Goal: Download file/media

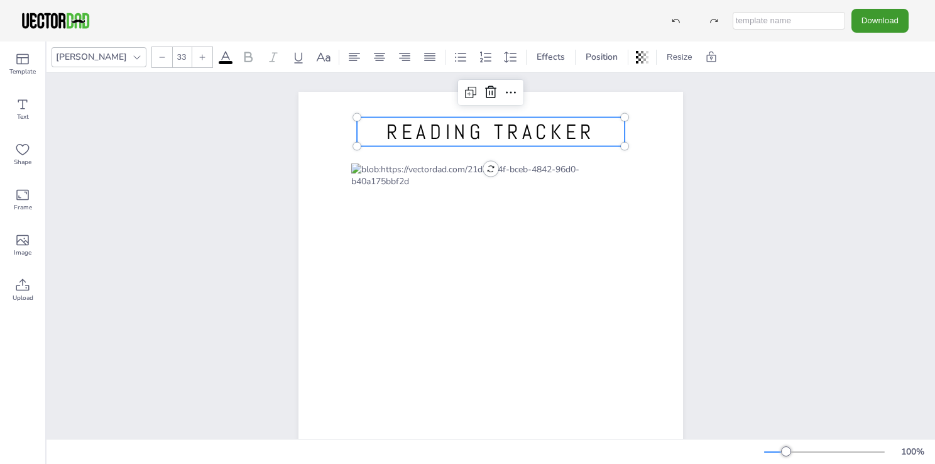
click at [436, 131] on span "READING TRACKER" at bounding box center [491, 132] width 209 height 26
click at [24, 110] on icon at bounding box center [22, 104] width 15 height 15
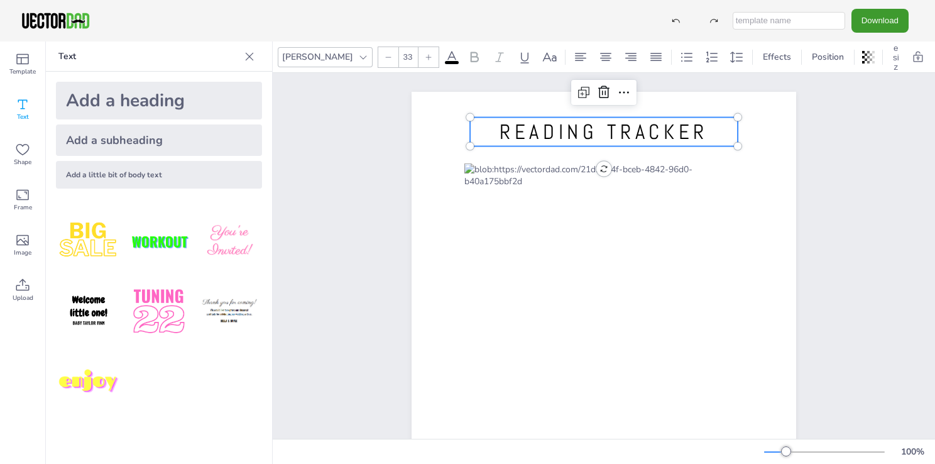
click at [296, 57] on div "[PERSON_NAME]" at bounding box center [318, 56] width 76 height 17
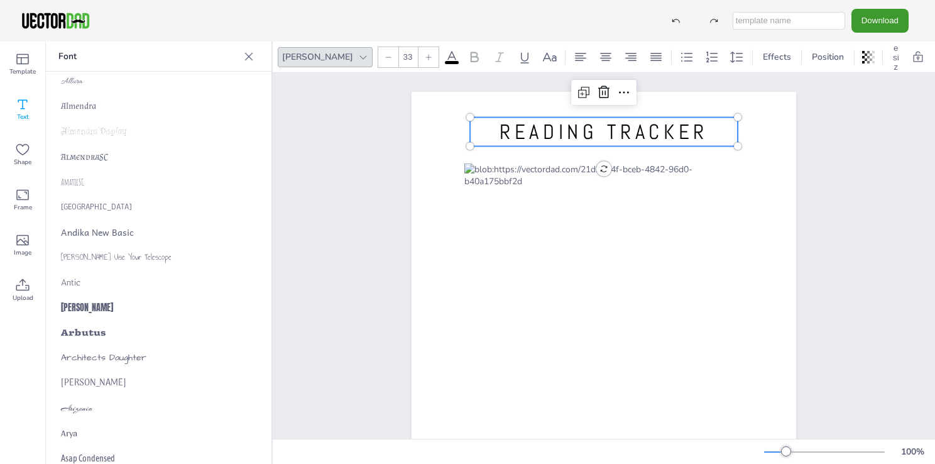
scroll to position [477, 0]
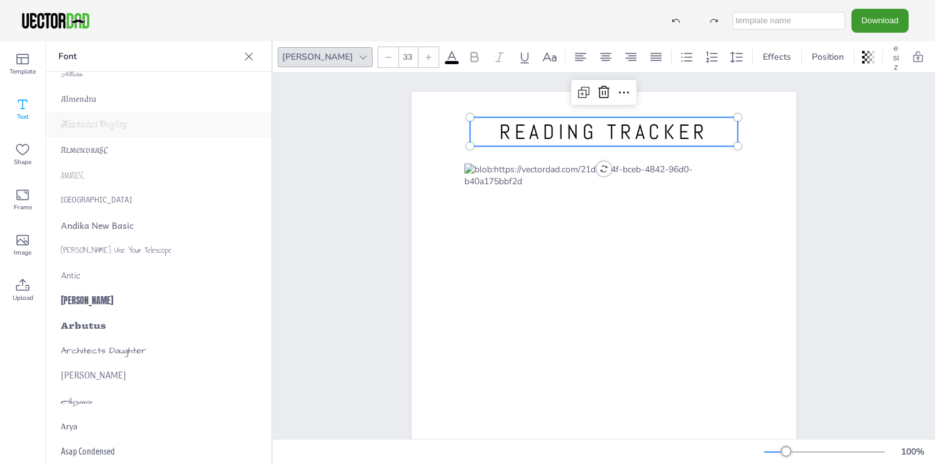
click at [97, 124] on span "Almendra Display" at bounding box center [94, 124] width 66 height 11
click at [144, 356] on span "Architects Daughter" at bounding box center [103, 350] width 85 height 13
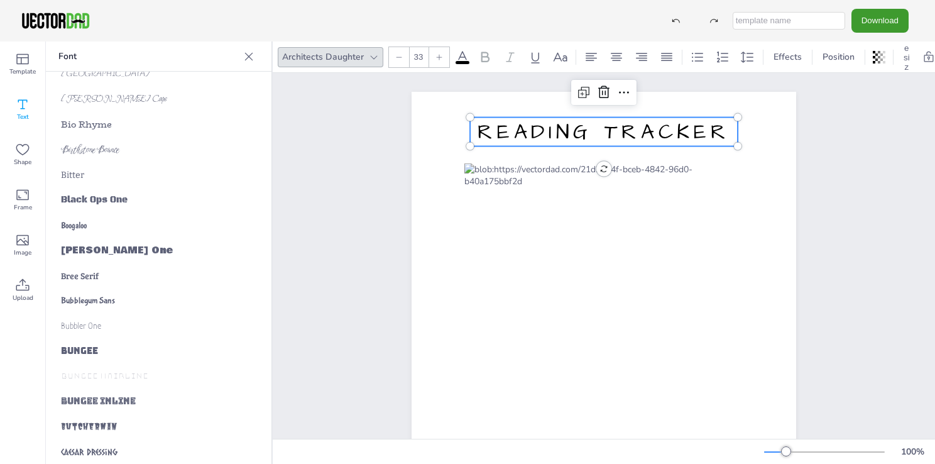
scroll to position [1483, 0]
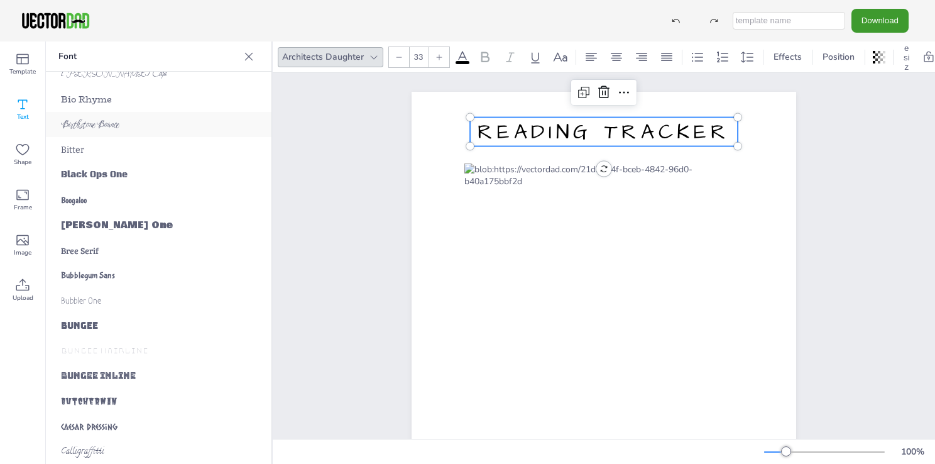
click at [108, 131] on div "Birthstone Bounce" at bounding box center [159, 124] width 226 height 25
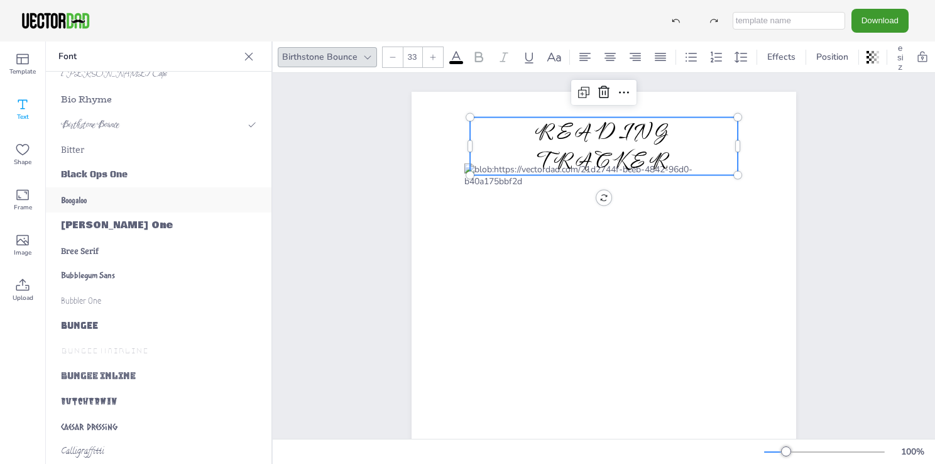
click at [105, 207] on div "Boogaloo" at bounding box center [159, 199] width 226 height 25
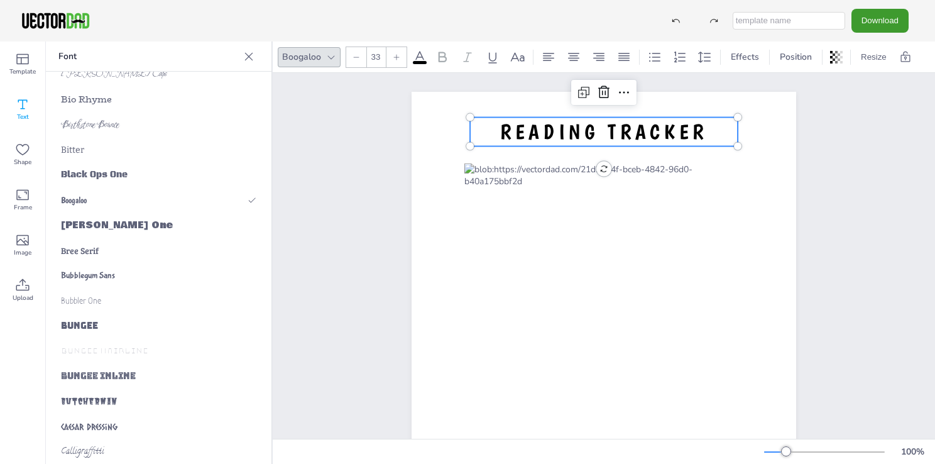
scroll to position [1508, 0]
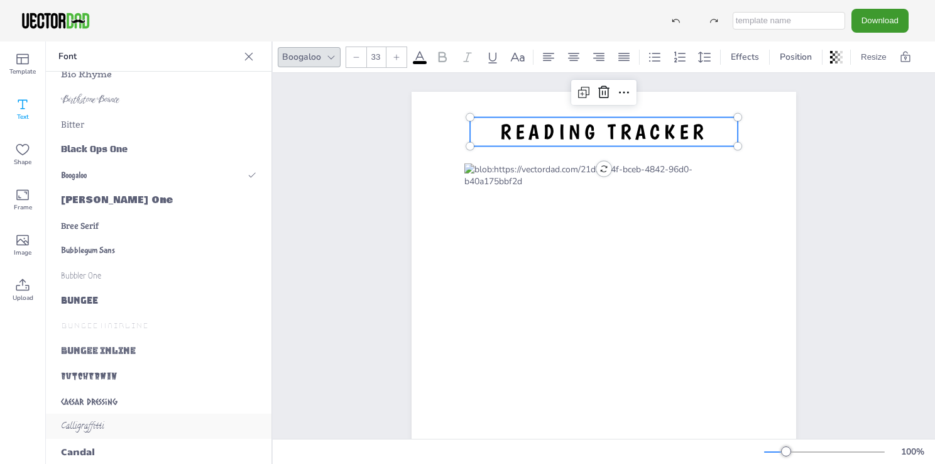
click at [134, 419] on div "Calligraffitti" at bounding box center [159, 426] width 226 height 25
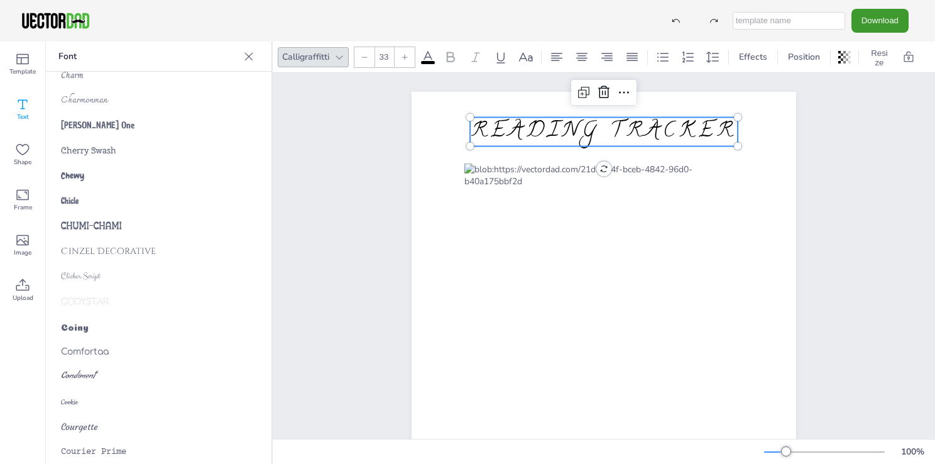
scroll to position [2085, 0]
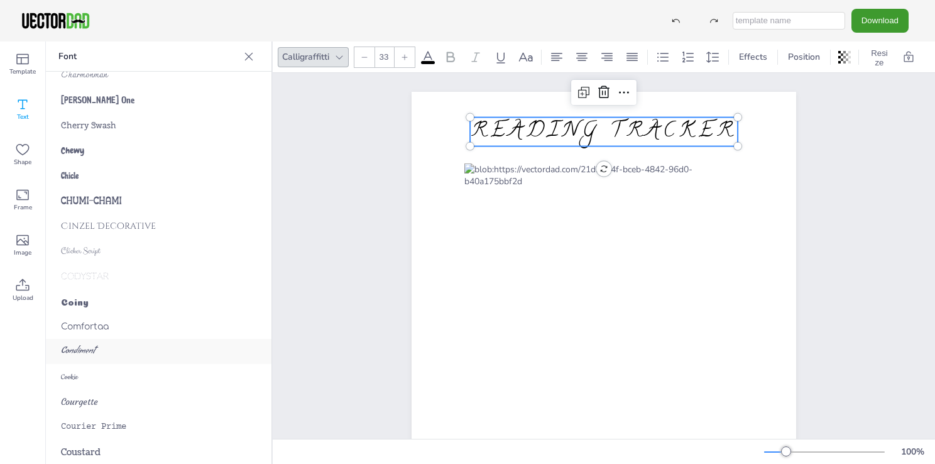
click at [95, 358] on div "Condiment" at bounding box center [159, 351] width 226 height 25
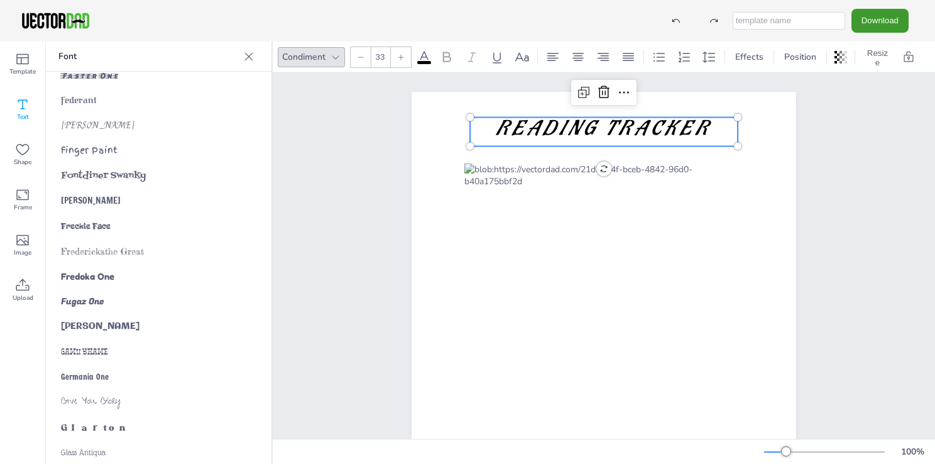
scroll to position [2974, 0]
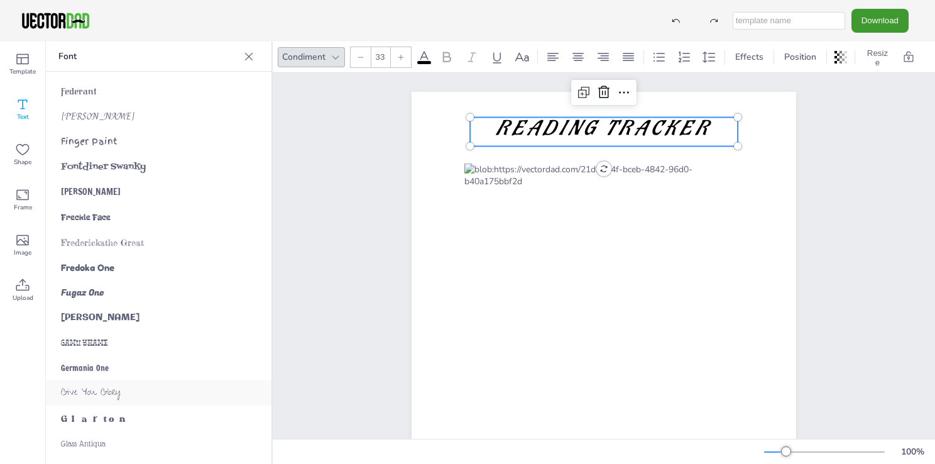
click at [125, 393] on div "Give You Glory" at bounding box center [159, 392] width 226 height 25
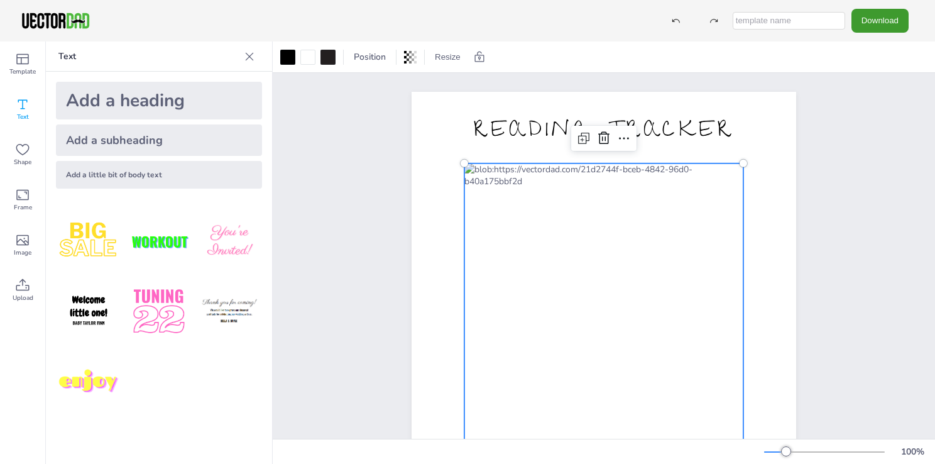
click at [620, 170] on div at bounding box center [603, 347] width 279 height 368
click at [593, 170] on div at bounding box center [603, 347] width 279 height 368
click at [512, 219] on div at bounding box center [603, 347] width 279 height 368
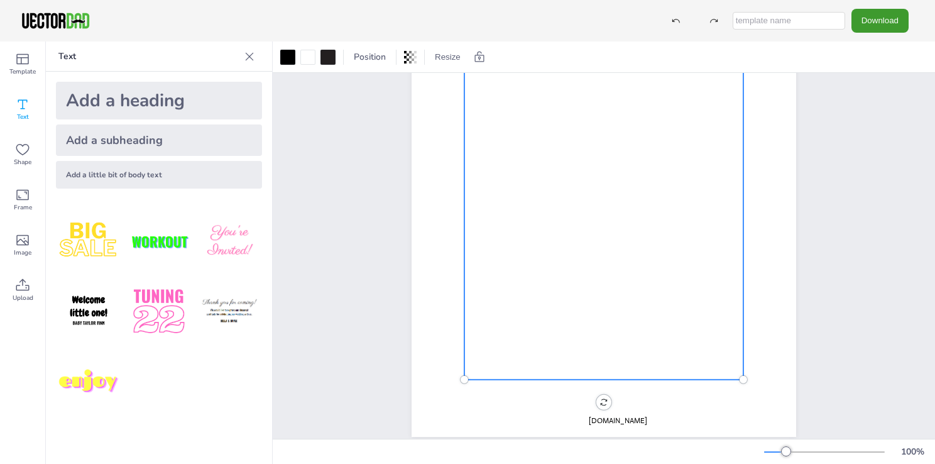
scroll to position [163, 0]
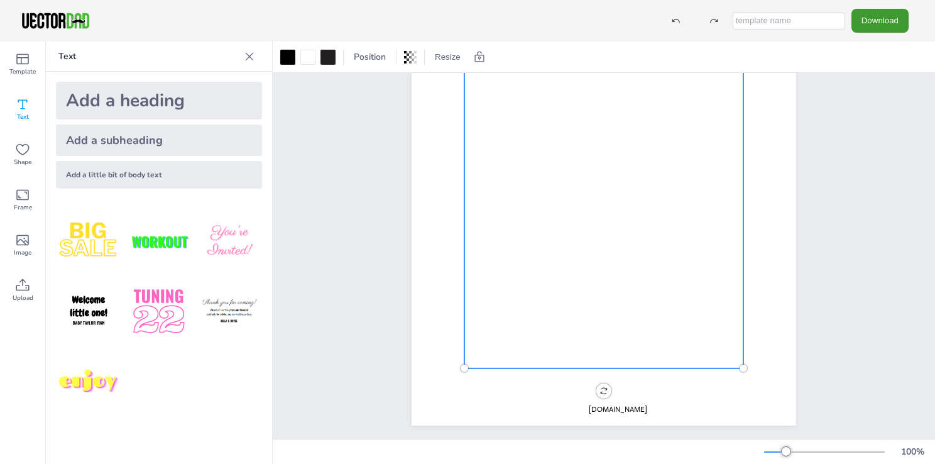
click at [497, 299] on div at bounding box center [603, 184] width 279 height 368
click at [491, 288] on div at bounding box center [603, 184] width 279 height 368
click at [495, 293] on div at bounding box center [603, 184] width 279 height 368
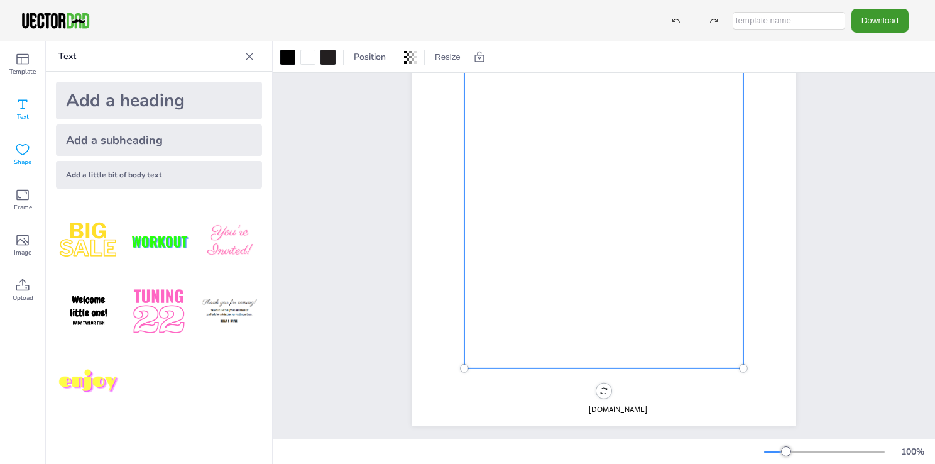
click at [23, 155] on icon at bounding box center [22, 149] width 15 height 15
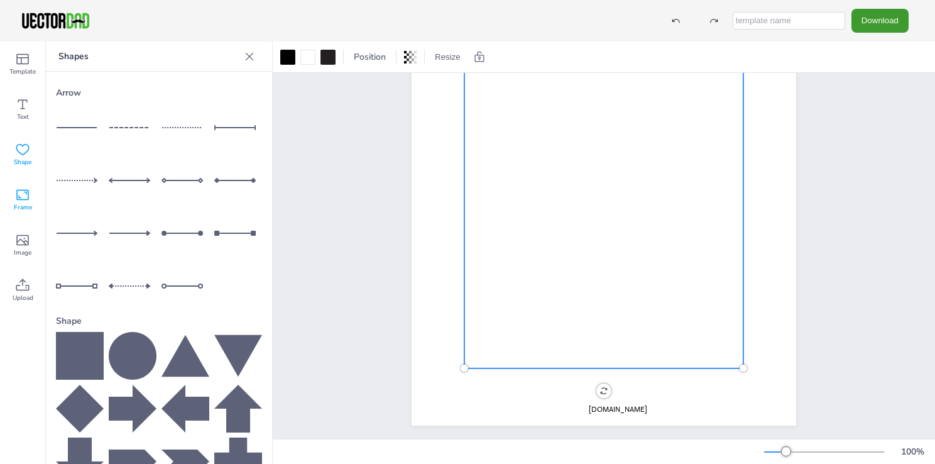
click at [28, 189] on icon at bounding box center [22, 194] width 15 height 15
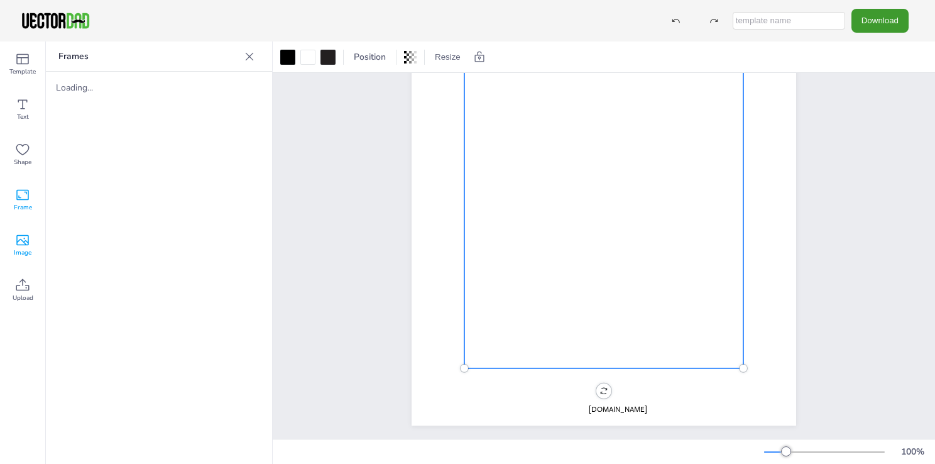
click at [23, 246] on icon at bounding box center [22, 240] width 15 height 15
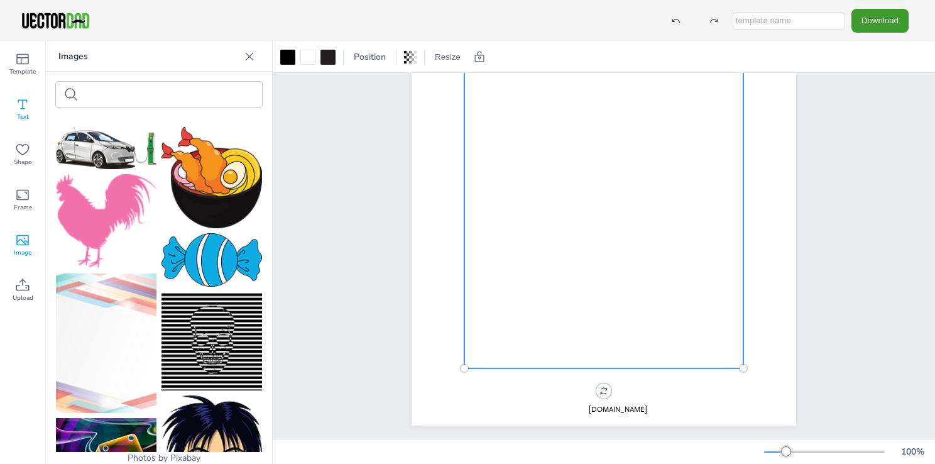
click at [20, 116] on span "Text" at bounding box center [23, 117] width 12 height 10
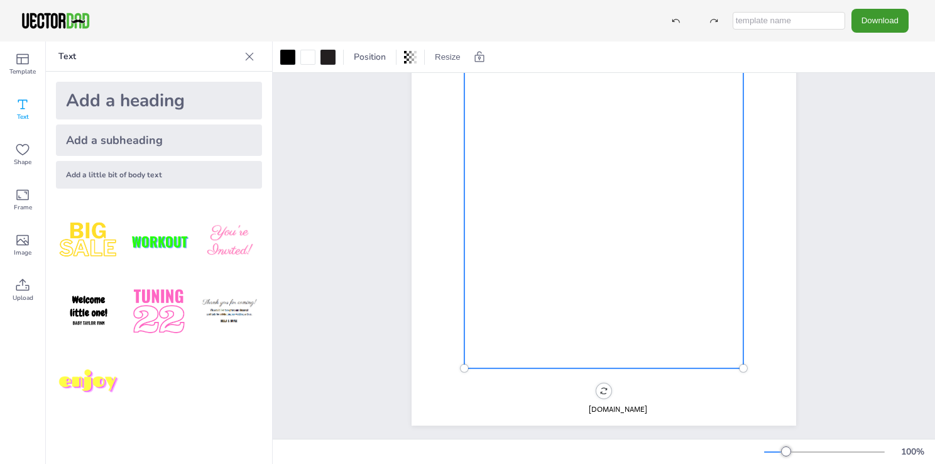
click at [483, 270] on div at bounding box center [603, 184] width 279 height 368
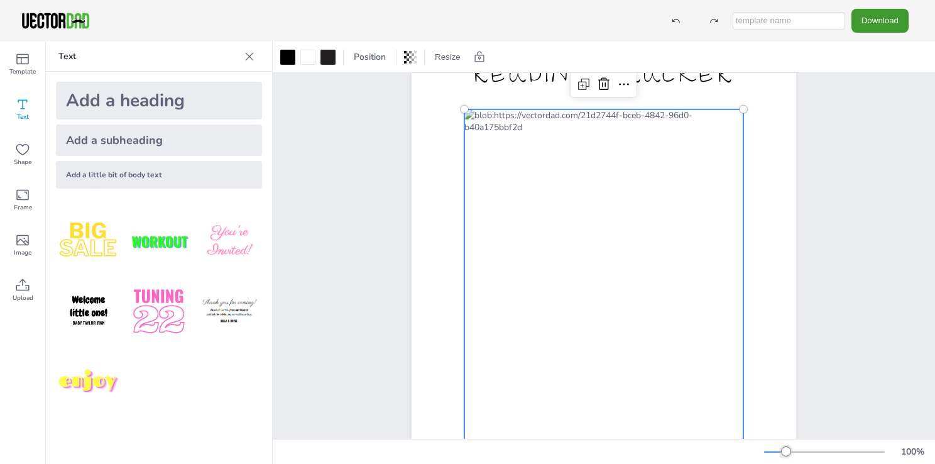
scroll to position [59, 0]
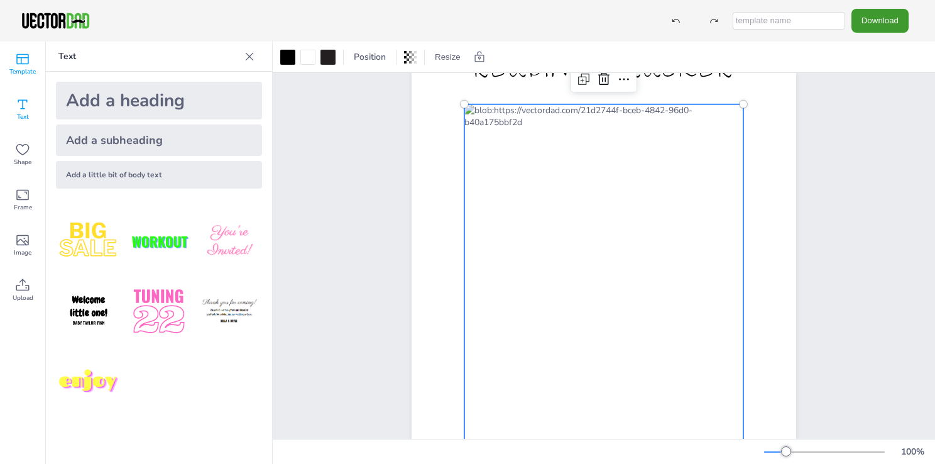
click at [23, 57] on icon at bounding box center [22, 59] width 15 height 15
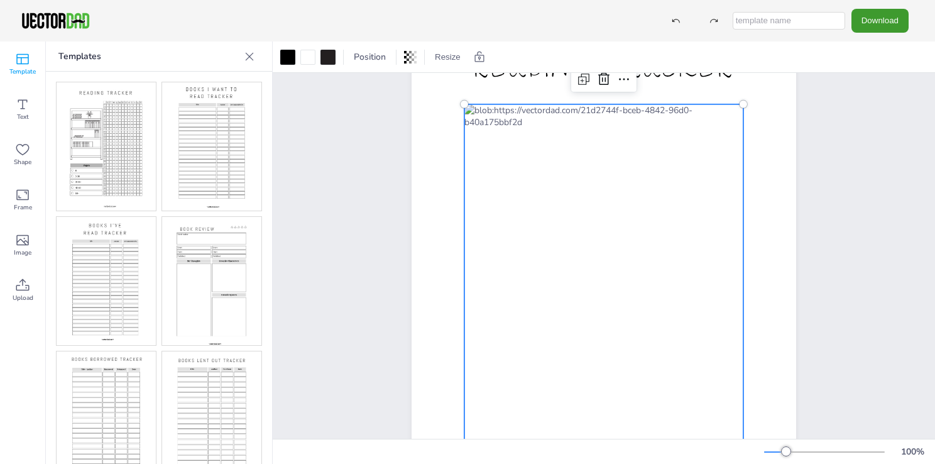
click at [505, 369] on div at bounding box center [603, 288] width 279 height 368
click at [488, 376] on div at bounding box center [603, 288] width 279 height 368
click at [480, 373] on div at bounding box center [603, 288] width 279 height 368
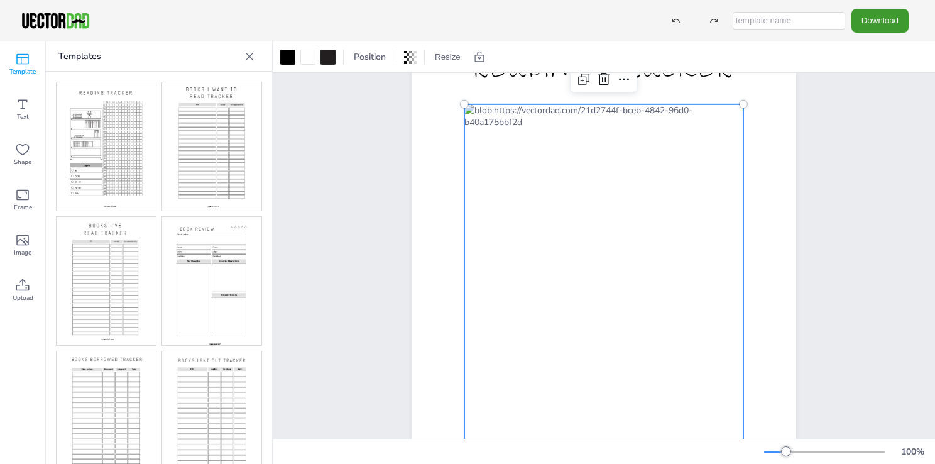
click at [480, 373] on div at bounding box center [603, 288] width 279 height 368
drag, startPoint x: 518, startPoint y: 103, endPoint x: 339, endPoint y: 75, distance: 181.2
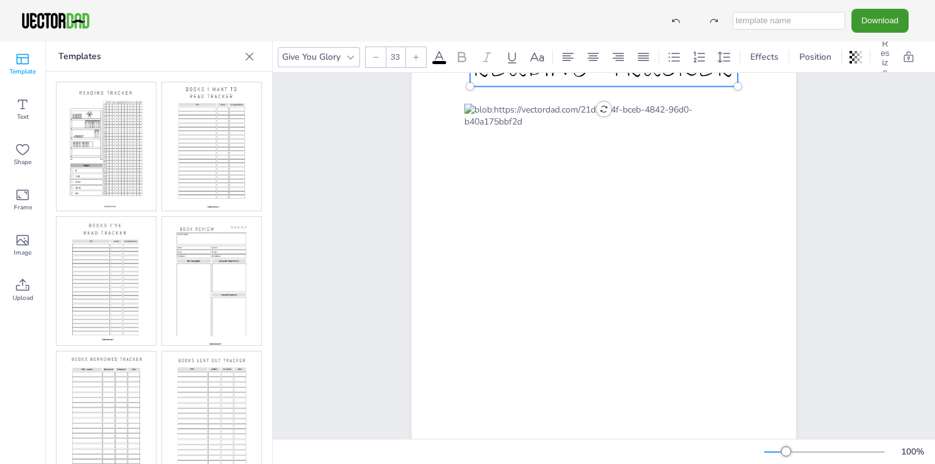
scroll to position [0, 0]
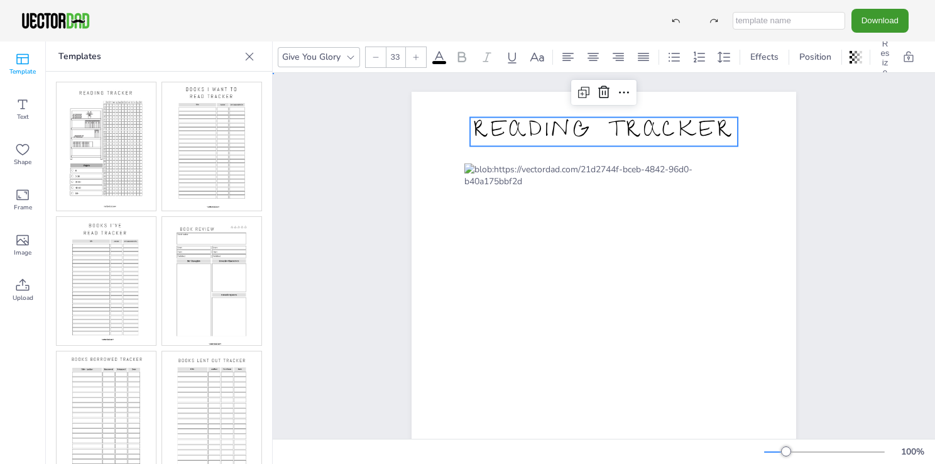
drag, startPoint x: 283, startPoint y: 112, endPoint x: 339, endPoint y: 121, distance: 57.2
click at [339, 121] on div "READING TRACKER [DOMAIN_NAME]" at bounding box center [604, 340] width 662 height 535
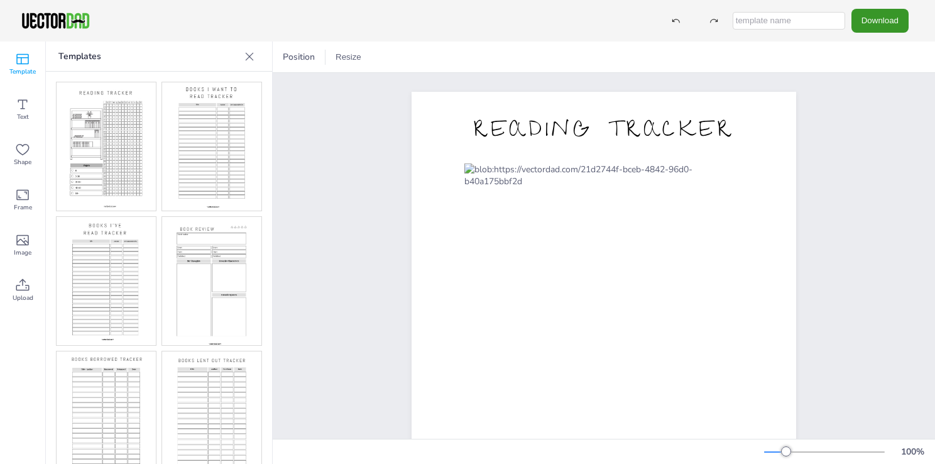
click at [879, 26] on button "Download" at bounding box center [880, 20] width 57 height 23
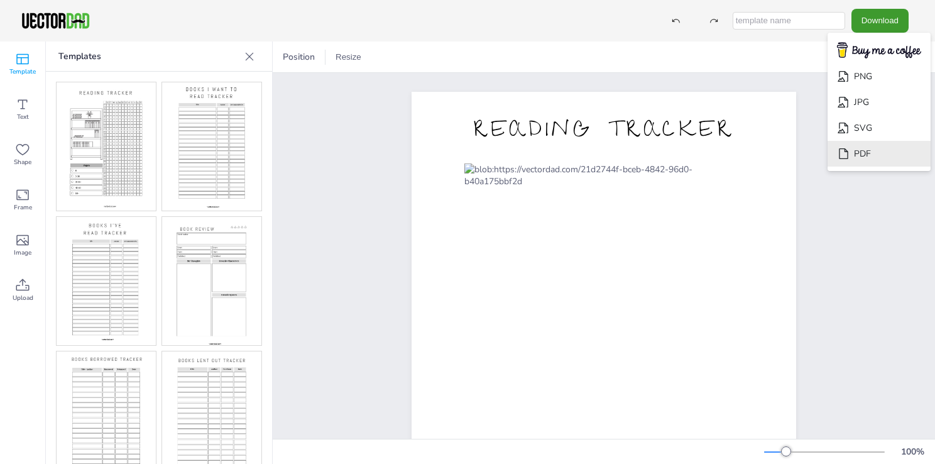
click at [864, 158] on li "PDF" at bounding box center [879, 154] width 103 height 26
